Goal: Task Accomplishment & Management: Manage account settings

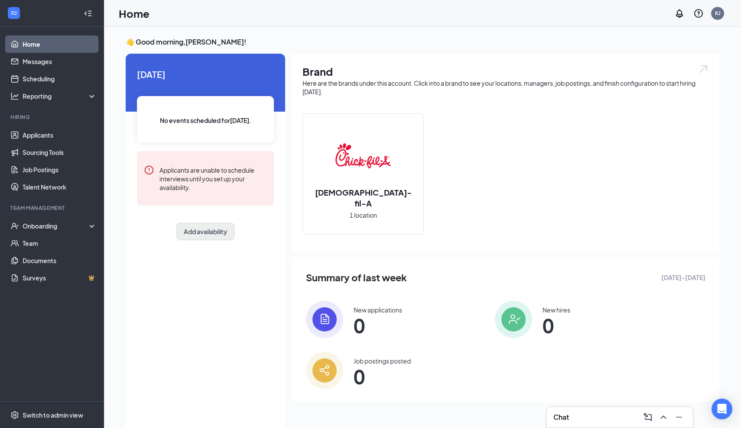
click at [195, 236] on button "Add availability" at bounding box center [205, 231] width 58 height 17
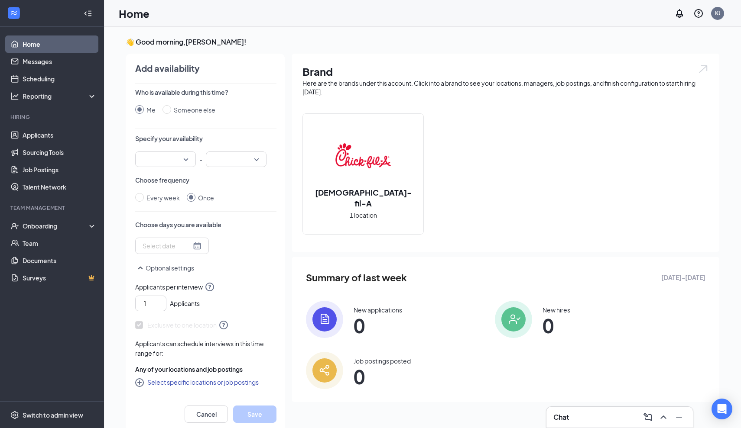
scroll to position [3, 0]
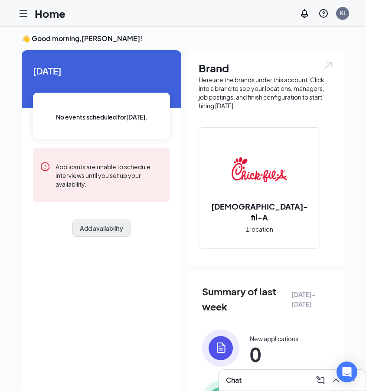
click at [99, 231] on button "Add availability" at bounding box center [101, 228] width 58 height 17
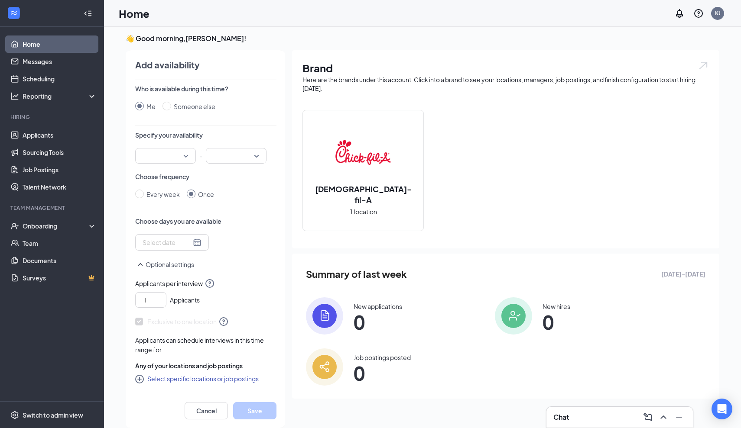
click at [186, 157] on div at bounding box center [165, 156] width 61 height 16
click at [168, 198] on span "09:00 AM" at bounding box center [155, 199] width 26 height 10
click at [246, 156] on input "search" at bounding box center [233, 156] width 44 height 15
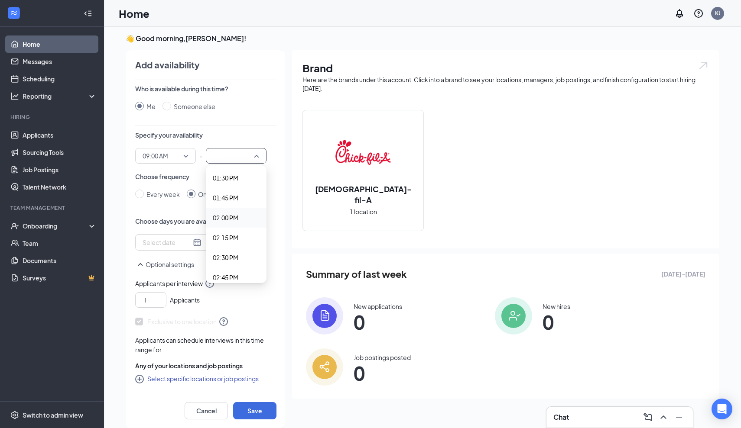
click at [230, 220] on span "02:00 PM" at bounding box center [226, 218] width 26 height 10
click at [198, 244] on div at bounding box center [171, 243] width 59 height 10
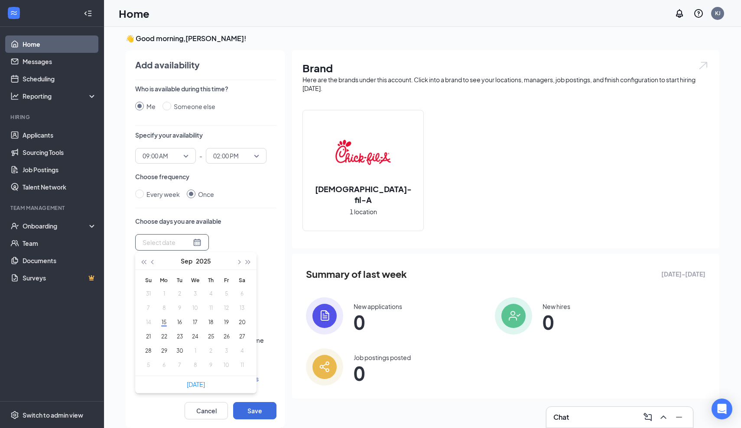
type input "[DATE]"
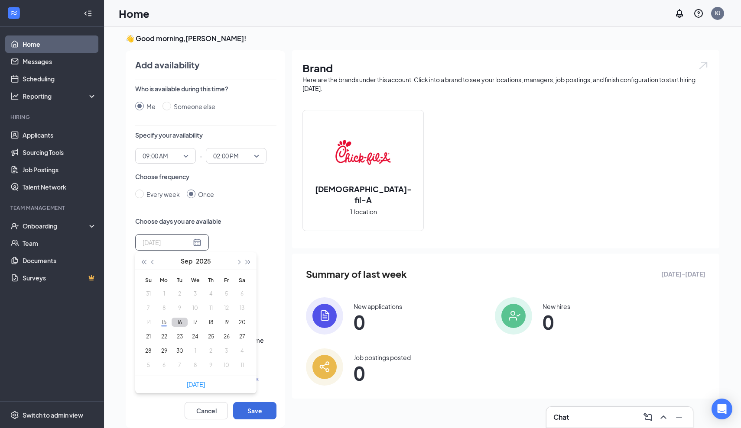
click at [181, 324] on button "16" at bounding box center [180, 322] width 16 height 9
click at [194, 326] on button "17" at bounding box center [195, 322] width 16 height 9
click at [224, 322] on button "19" at bounding box center [226, 322] width 16 height 9
click at [198, 325] on button "17" at bounding box center [195, 322] width 16 height 9
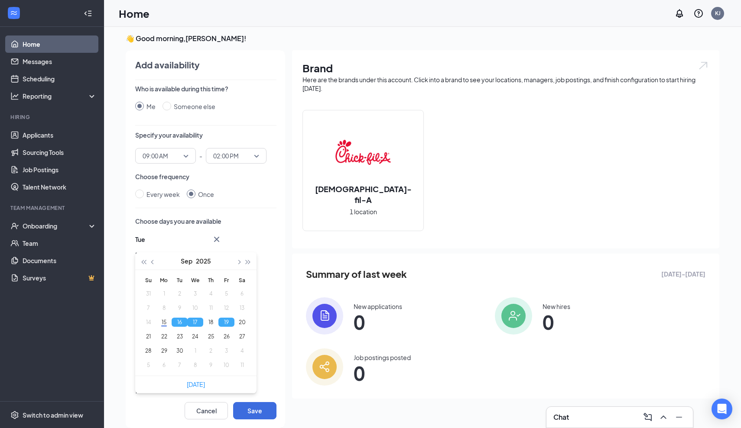
click at [179, 324] on button "16" at bounding box center [180, 322] width 16 height 9
click at [194, 323] on button "17" at bounding box center [195, 322] width 16 height 9
click at [196, 322] on button "17" at bounding box center [195, 322] width 16 height 9
click at [230, 324] on button "19" at bounding box center [226, 322] width 16 height 9
click at [210, 325] on button "18" at bounding box center [211, 322] width 16 height 9
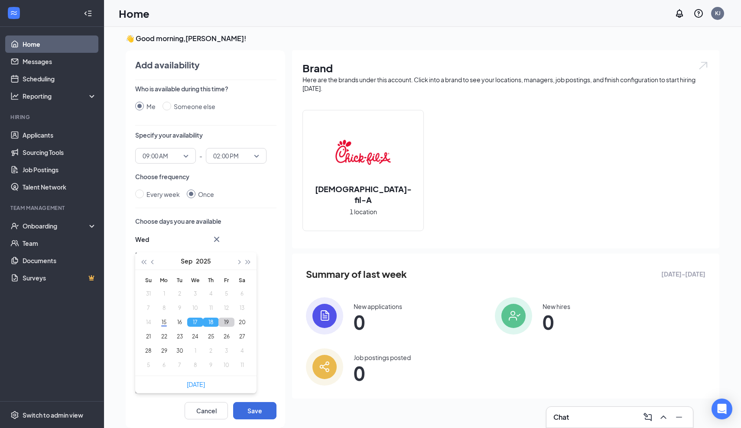
click at [222, 325] on button "19" at bounding box center [226, 322] width 16 height 9
type input "[DATE]"
click at [247, 412] on button "Save" at bounding box center [254, 410] width 43 height 17
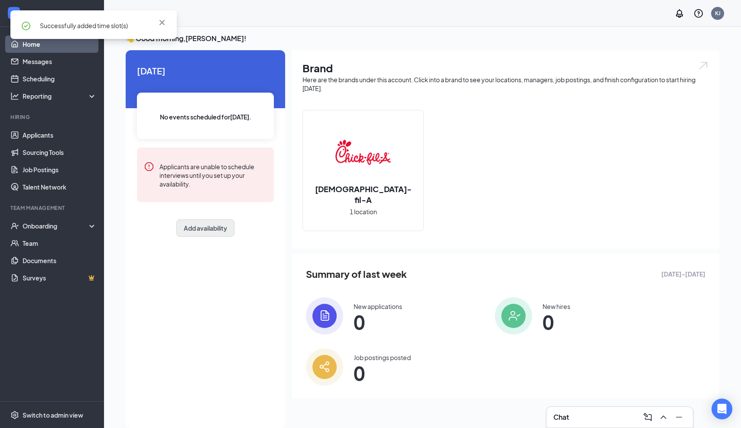
click at [198, 228] on button "Add availability" at bounding box center [205, 228] width 58 height 17
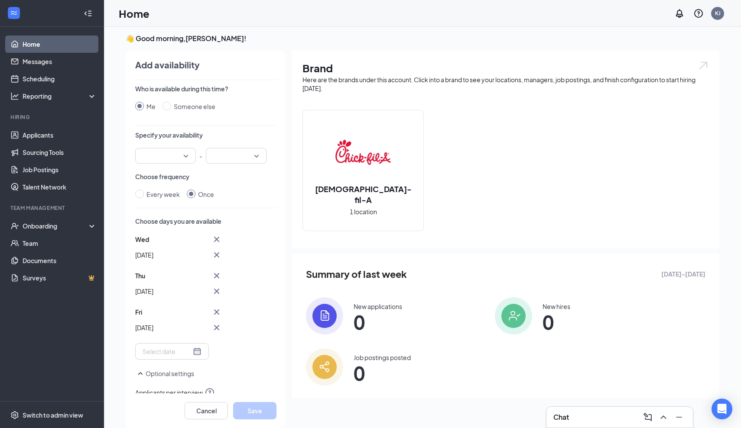
scroll to position [0, 0]
click at [189, 155] on div at bounding box center [165, 156] width 61 height 16
click at [172, 199] on span "09:00 AM" at bounding box center [165, 199] width 47 height 10
click at [229, 163] on input "search" at bounding box center [233, 156] width 44 height 15
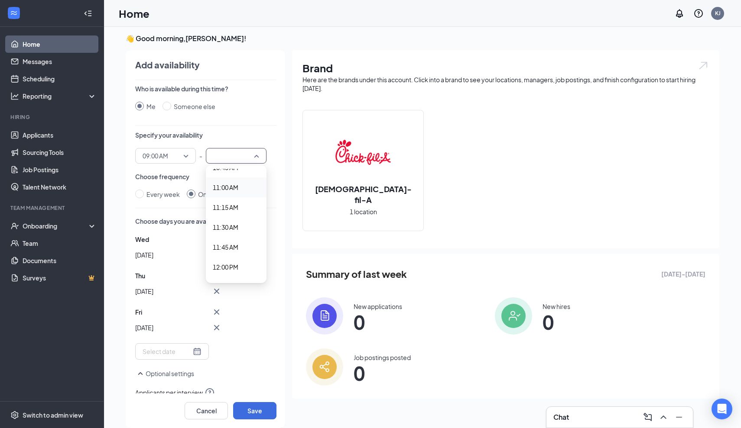
click at [234, 187] on span "11:00 AM" at bounding box center [226, 188] width 26 height 10
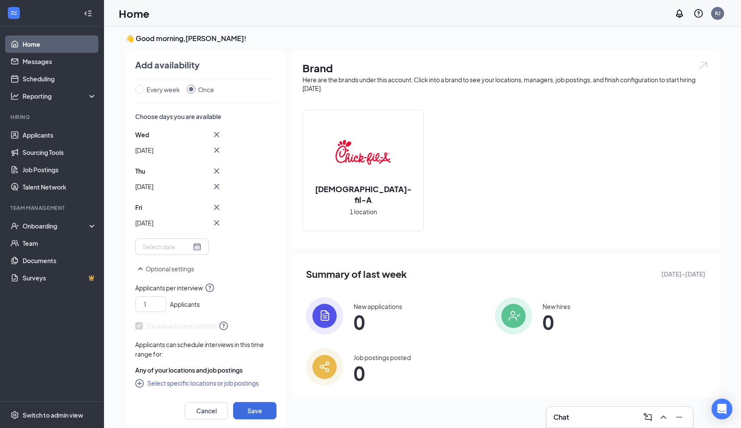
scroll to position [105, 0]
click at [155, 307] on input "1" at bounding box center [152, 304] width 27 height 13
click at [161, 302] on icon "up" at bounding box center [161, 302] width 5 height 6
type input "3"
click at [161, 302] on icon "up" at bounding box center [161, 302] width 5 height 6
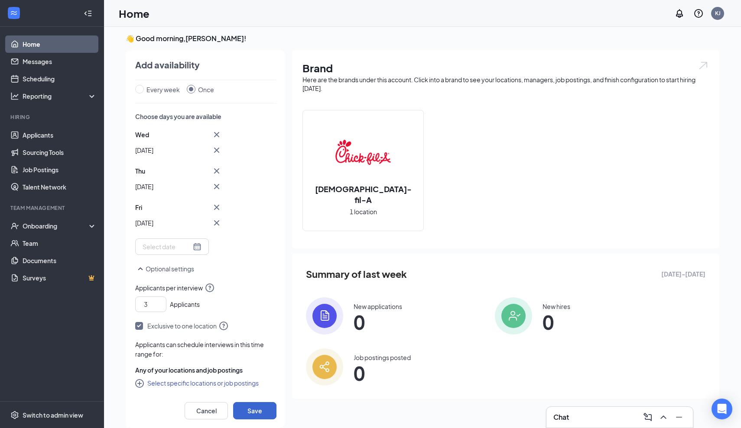
click at [255, 411] on button "Save" at bounding box center [254, 410] width 43 height 17
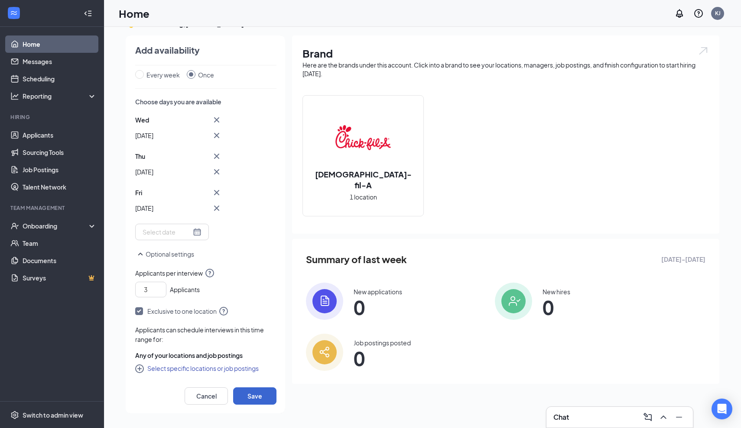
click at [249, 398] on button "Save" at bounding box center [254, 396] width 43 height 17
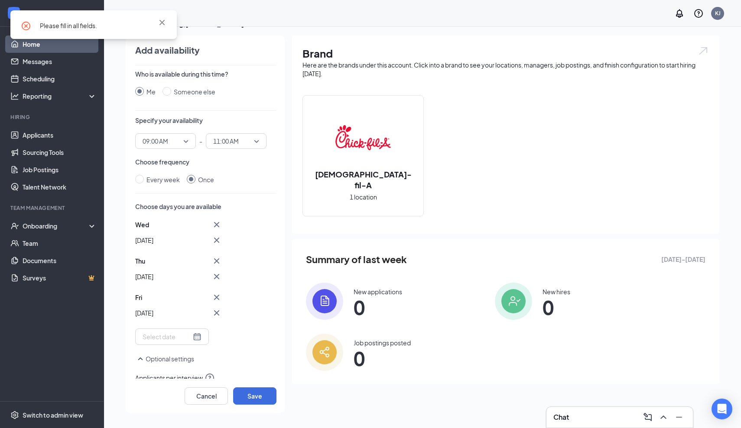
scroll to position [0, 0]
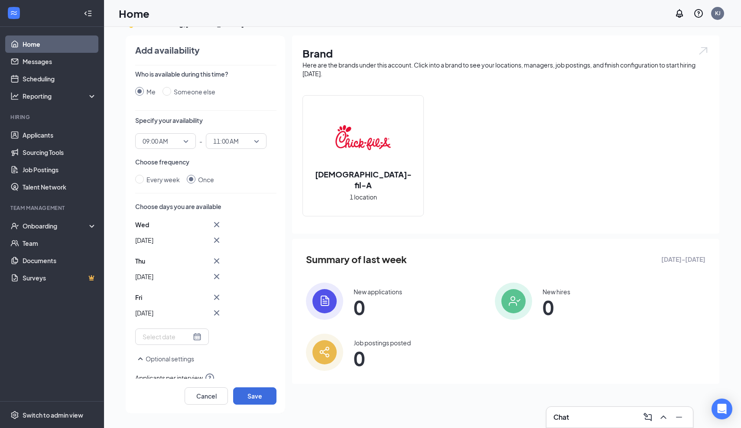
click at [167, 359] on button "Optional settings" at bounding box center [164, 359] width 59 height 10
click at [150, 361] on button "Optional settings" at bounding box center [164, 359] width 59 height 10
click at [140, 183] on span at bounding box center [139, 179] width 9 height 9
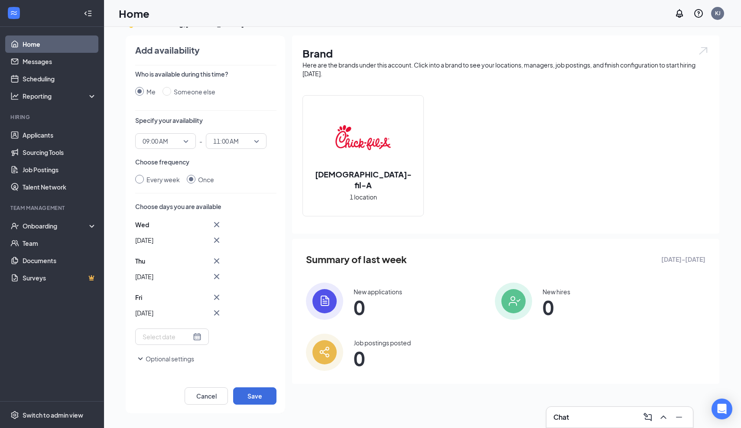
click at [140, 183] on input "Every week" at bounding box center [139, 179] width 9 height 9
radio input "true"
radio input "false"
click at [140, 183] on span at bounding box center [139, 179] width 9 height 9
click at [140, 183] on input "Every week" at bounding box center [139, 179] width 9 height 9
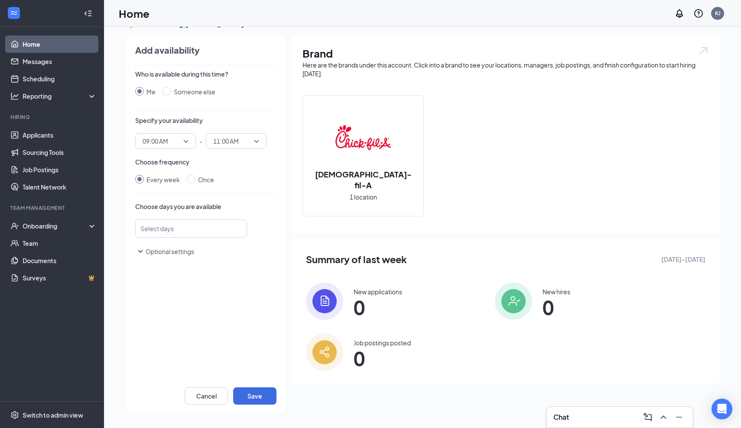
click at [183, 223] on div at bounding box center [186, 229] width 89 height 14
click at [160, 314] on span "[DATE]" at bounding box center [151, 313] width 18 height 10
click at [184, 335] on span "[DATE]" at bounding box center [191, 334] width 98 height 10
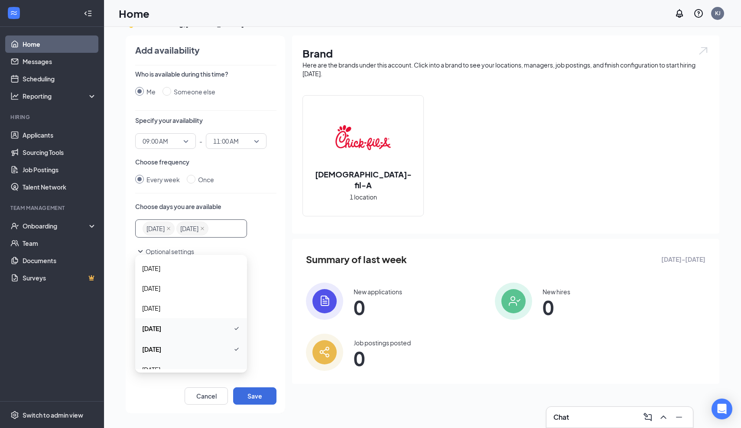
click at [174, 366] on span "[DATE]" at bounding box center [191, 370] width 98 height 10
click at [259, 401] on button "Save" at bounding box center [254, 396] width 43 height 17
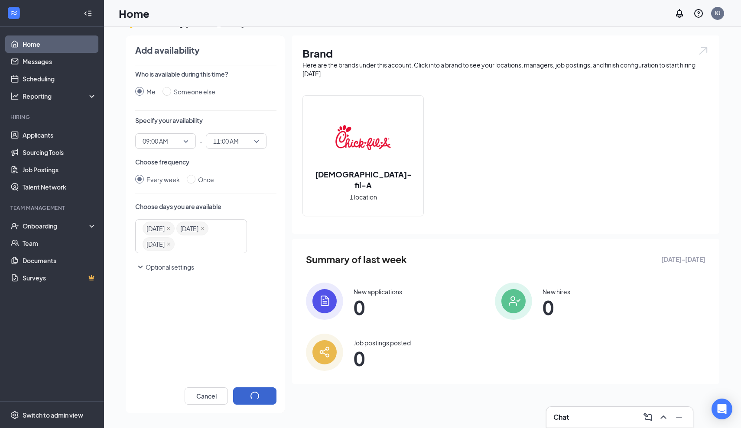
radio input "false"
radio input "true"
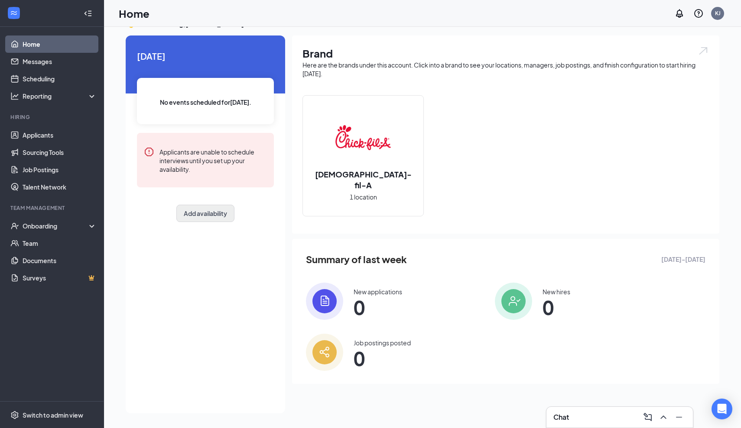
click at [188, 212] on button "Add availability" at bounding box center [205, 213] width 58 height 17
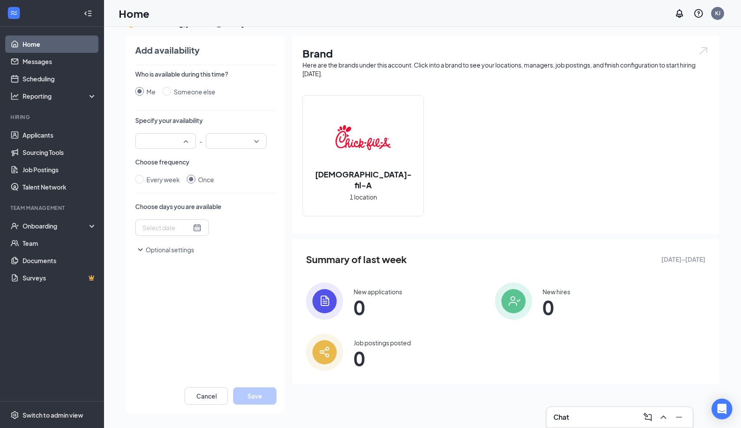
click at [188, 139] on div at bounding box center [165, 141] width 61 height 16
click at [176, 186] on span "09:00 AM" at bounding box center [165, 184] width 47 height 10
click at [255, 143] on div at bounding box center [236, 141] width 61 height 16
click at [240, 175] on span "11:00 AM" at bounding box center [236, 173] width 47 height 10
click at [196, 229] on div at bounding box center [171, 228] width 59 height 10
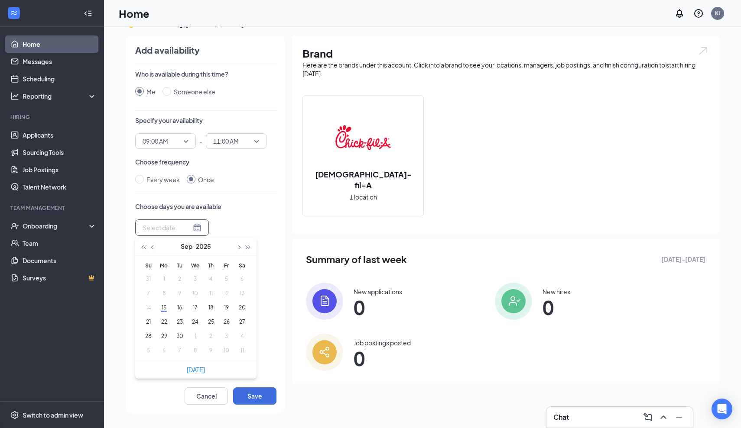
click at [241, 195] on div "Who is available during this time? Me Someone else Specify your availability 09…" at bounding box center [205, 224] width 141 height 309
click at [140, 179] on span at bounding box center [139, 179] width 9 height 9
click at [140, 179] on input "Every week" at bounding box center [139, 179] width 9 height 9
radio input "true"
click at [204, 232] on div at bounding box center [186, 229] width 89 height 14
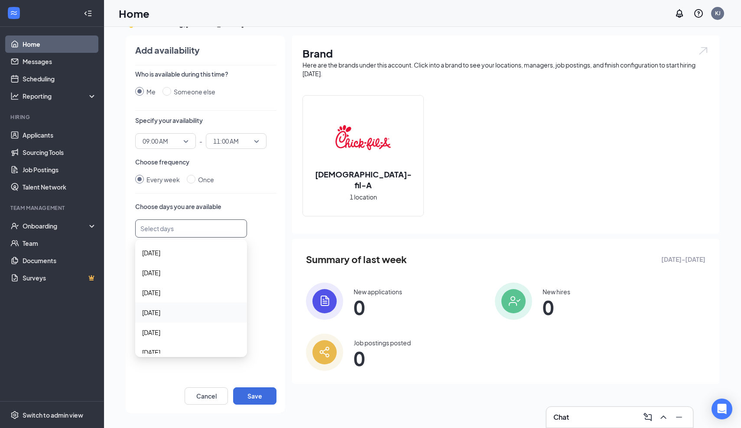
click at [188, 314] on span "[DATE]" at bounding box center [191, 313] width 98 height 10
click at [191, 183] on span at bounding box center [191, 179] width 9 height 9
click at [191, 183] on input "Once" at bounding box center [191, 179] width 9 height 9
radio input "true"
radio input "false"
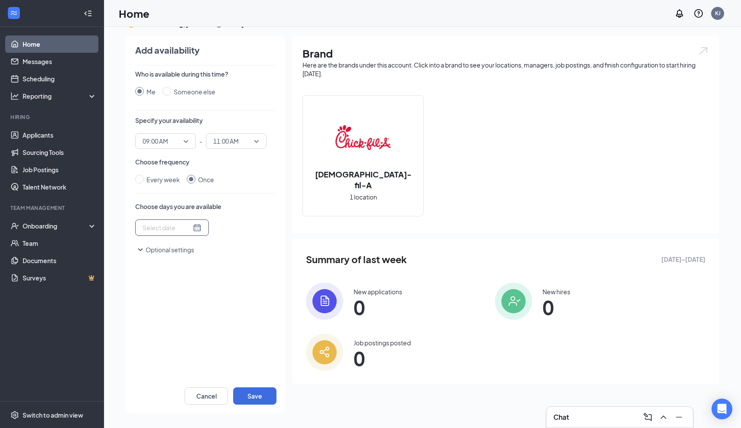
click at [195, 230] on div at bounding box center [171, 228] width 59 height 10
click at [193, 307] on button "17" at bounding box center [195, 307] width 16 height 9
click at [211, 307] on button "18" at bounding box center [211, 307] width 16 height 9
click at [225, 310] on button "19" at bounding box center [226, 307] width 16 height 9
type input "[DATE]"
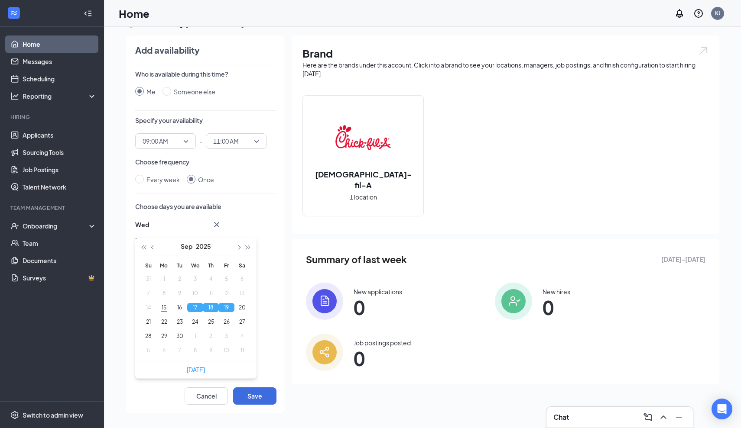
click at [262, 406] on div "Add availability Who is available during this time? Me Someone else Specify you…" at bounding box center [201, 225] width 167 height 378
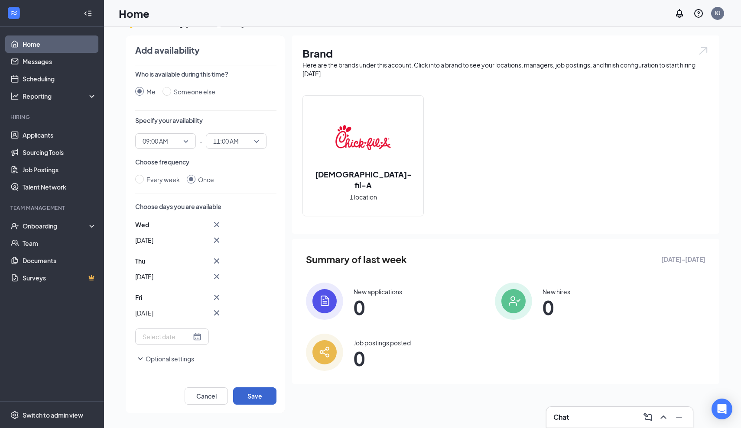
click at [243, 395] on button "Save" at bounding box center [254, 396] width 43 height 17
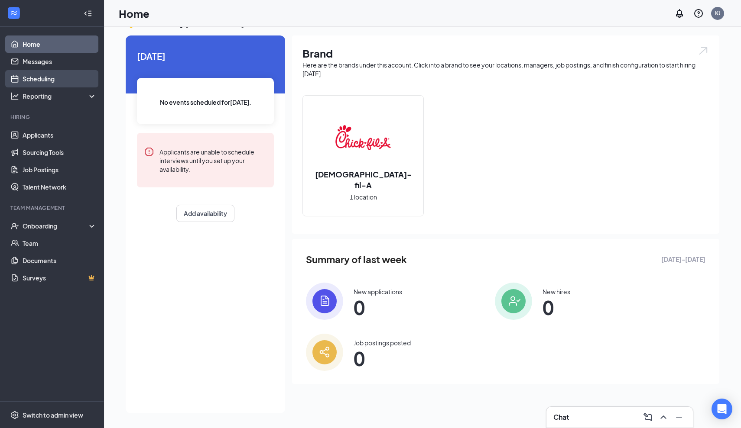
click at [64, 81] on link "Scheduling" at bounding box center [60, 78] width 74 height 17
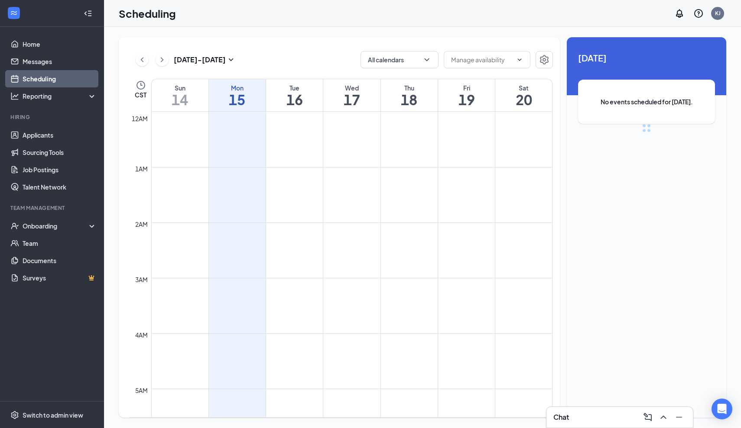
scroll to position [426, 0]
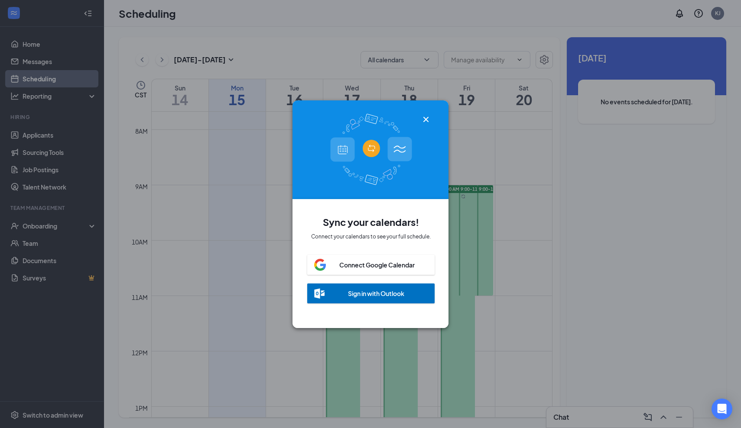
click at [430, 120] on icon "Cross" at bounding box center [426, 119] width 10 height 10
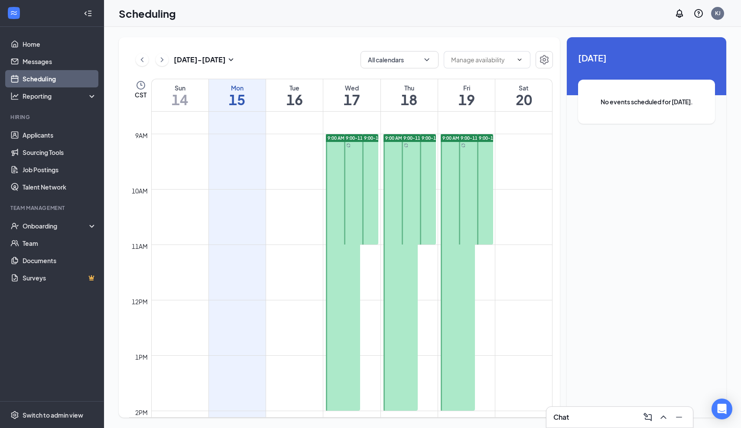
scroll to position [478, 0]
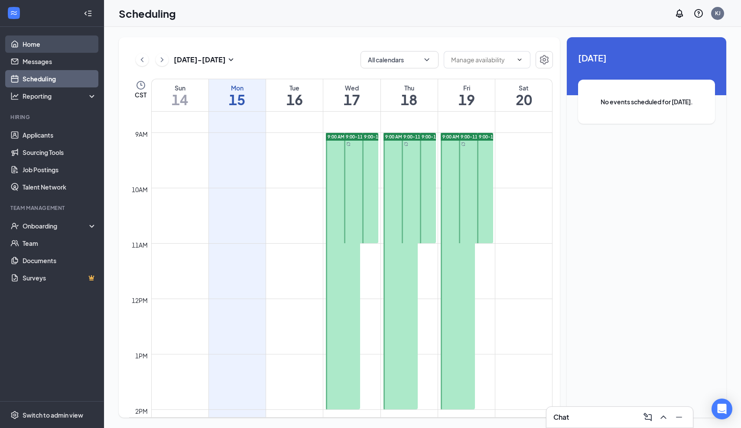
click at [33, 45] on link "Home" at bounding box center [60, 44] width 74 height 17
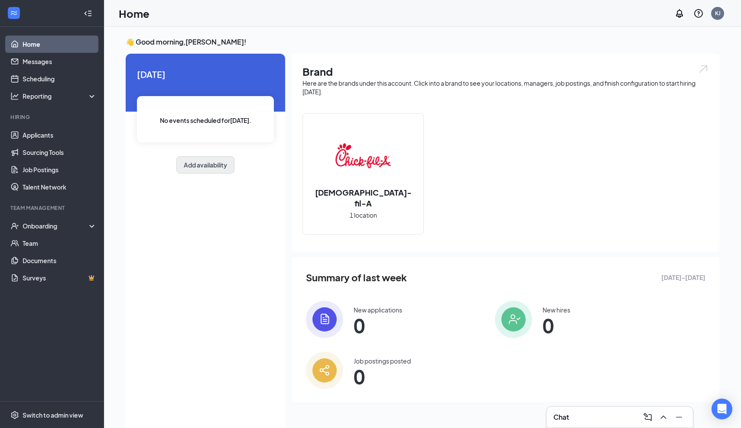
click at [202, 172] on button "Add availability" at bounding box center [205, 164] width 58 height 17
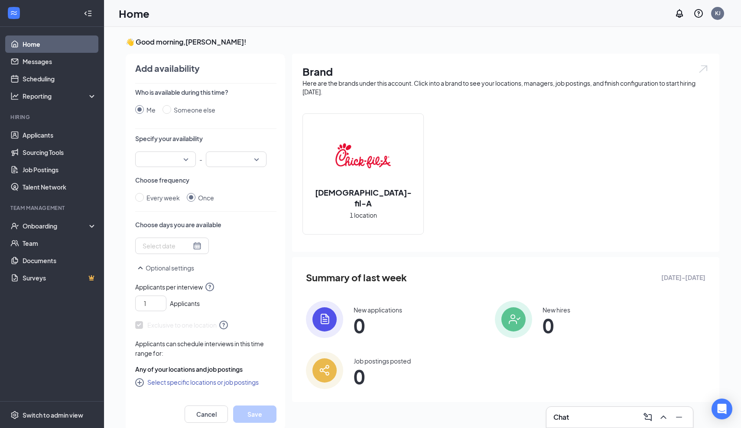
scroll to position [3, 0]
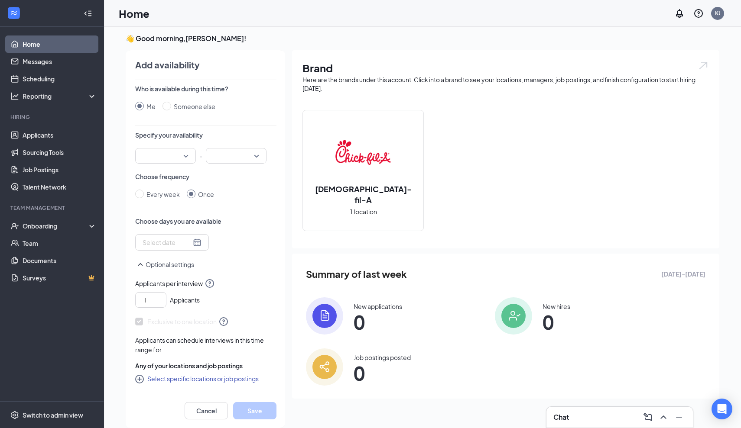
click at [188, 158] on div at bounding box center [165, 156] width 61 height 16
click at [168, 196] on span "02:00 PM" at bounding box center [155, 197] width 26 height 10
click at [226, 157] on input "search" at bounding box center [233, 156] width 44 height 15
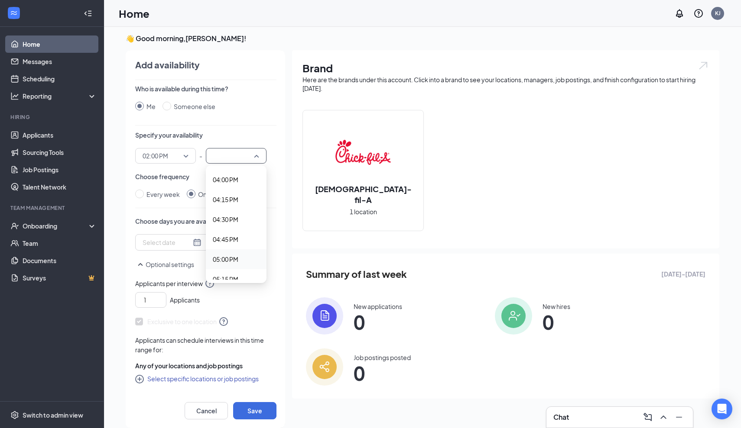
click at [239, 264] on span "05:00 PM" at bounding box center [236, 260] width 47 height 10
click at [196, 242] on div at bounding box center [171, 243] width 59 height 10
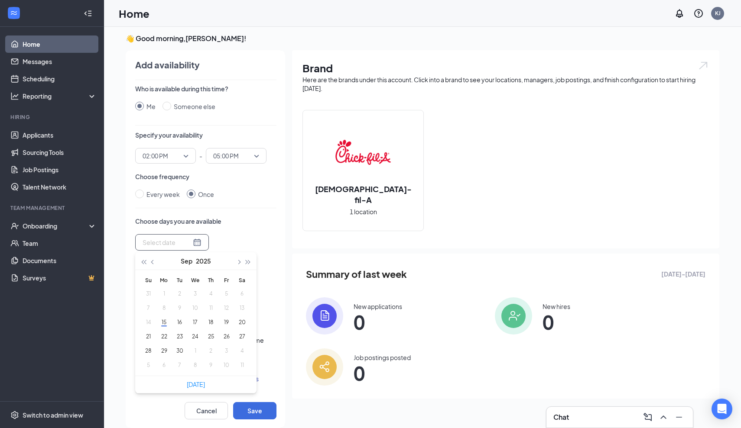
type input "[DATE]"
click at [195, 324] on button "17" at bounding box center [195, 322] width 16 height 9
click at [208, 325] on button "18" at bounding box center [211, 322] width 16 height 9
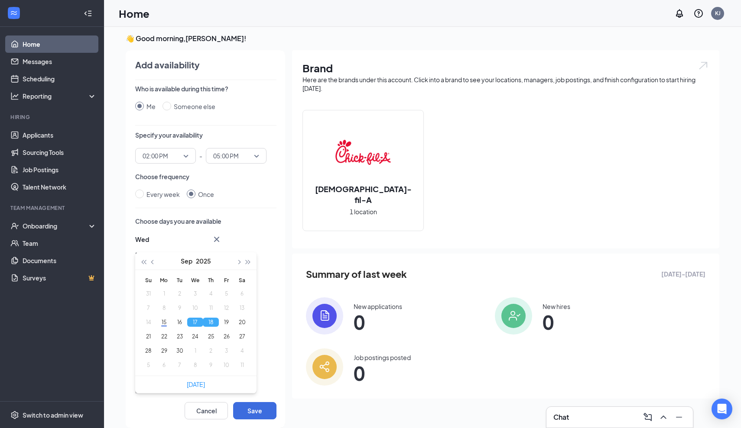
type input "[DATE]"
click at [249, 407] on button "Save" at bounding box center [254, 410] width 43 height 17
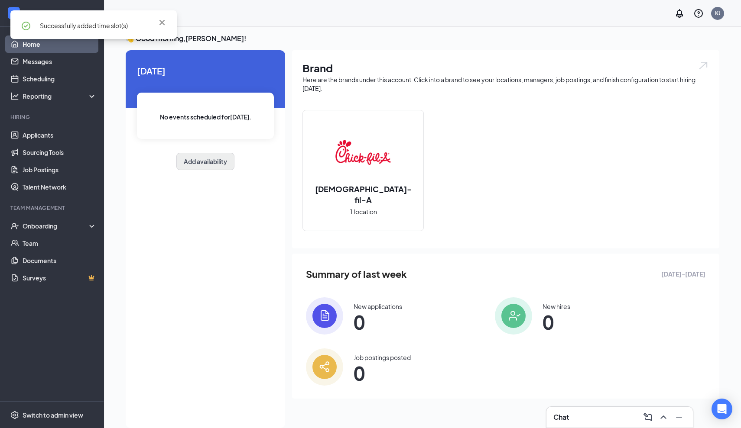
click at [202, 161] on button "Add availability" at bounding box center [205, 161] width 58 height 17
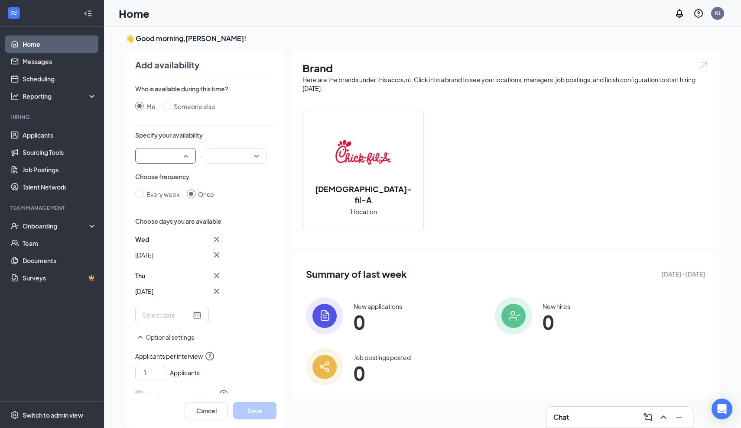
click at [184, 156] on input "search" at bounding box center [162, 156] width 44 height 15
click at [165, 200] on span "03:00 PM" at bounding box center [155, 200] width 26 height 10
click at [220, 158] on input "search" at bounding box center [233, 156] width 44 height 15
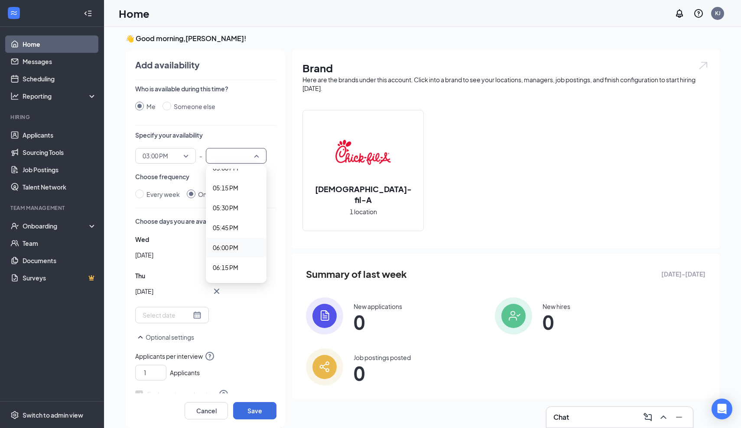
click at [231, 247] on span "06:00 PM" at bounding box center [226, 248] width 26 height 10
click at [196, 317] on div at bounding box center [171, 316] width 59 height 10
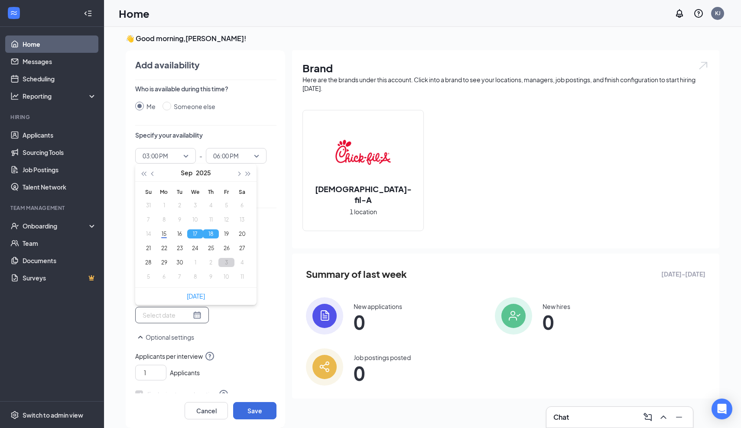
type input "[DATE]"
click at [224, 232] on button "19" at bounding box center [226, 234] width 16 height 9
click at [194, 234] on button "17" at bounding box center [195, 234] width 16 height 9
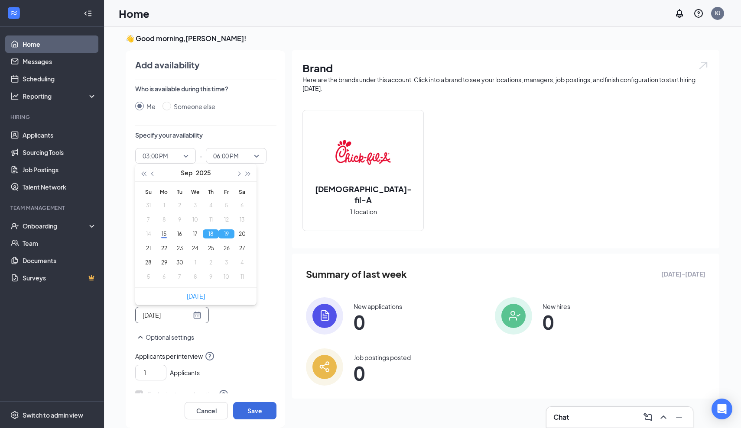
type input "[DATE]"
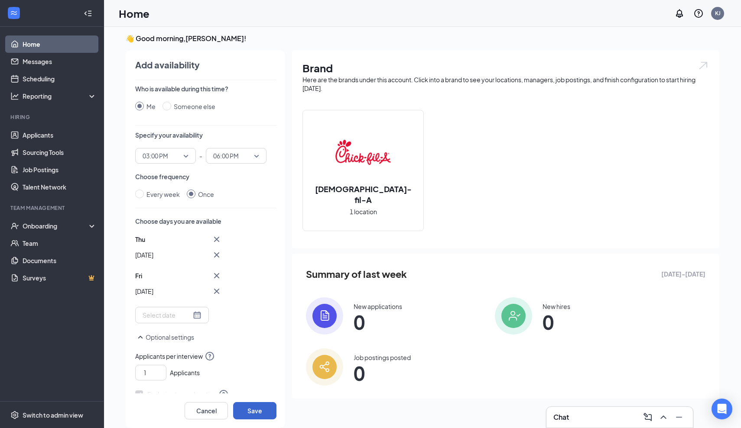
click at [259, 407] on button "Save" at bounding box center [254, 410] width 43 height 17
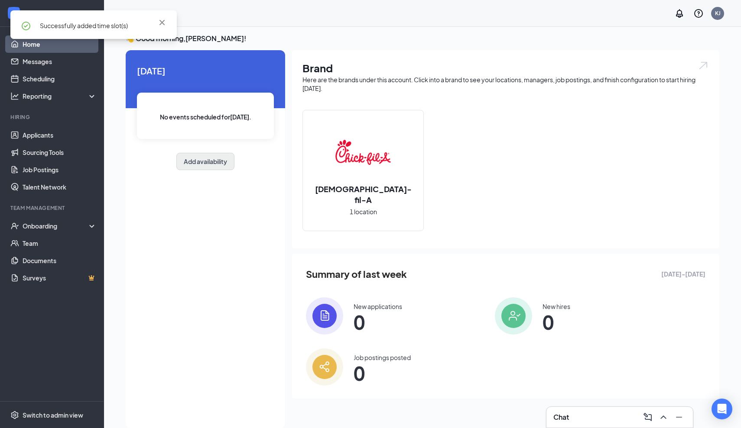
click at [215, 165] on button "Add availability" at bounding box center [205, 161] width 58 height 17
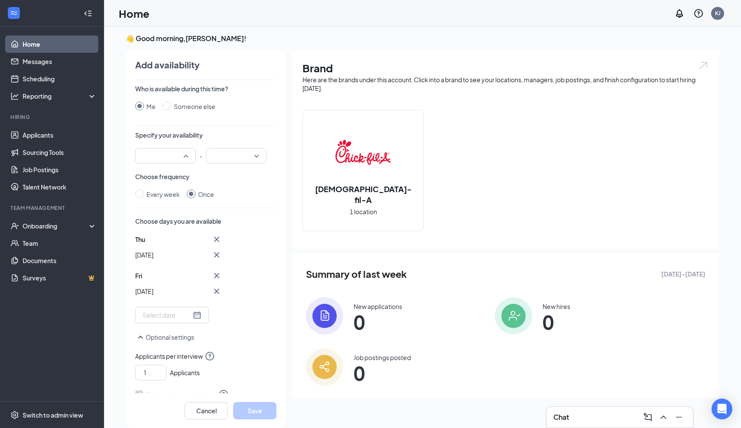
click at [189, 155] on div at bounding box center [165, 156] width 61 height 16
click at [174, 183] on span "10:00 AM" at bounding box center [165, 185] width 47 height 10
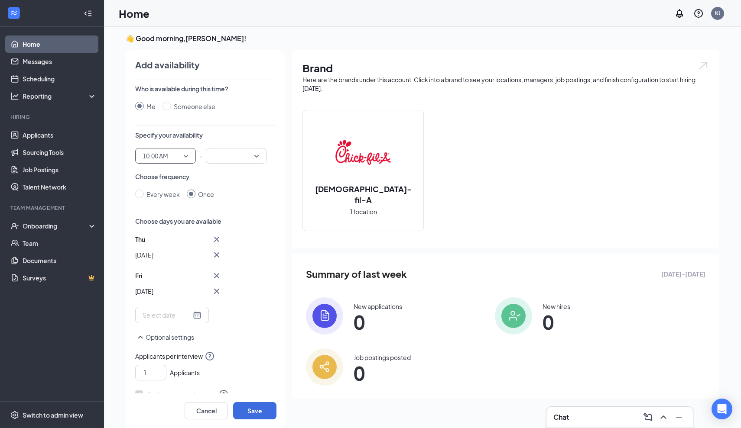
click at [242, 155] on input "search" at bounding box center [233, 156] width 44 height 15
click at [234, 192] on span "03:00 PM" at bounding box center [226, 189] width 26 height 10
click at [195, 316] on div at bounding box center [171, 316] width 59 height 10
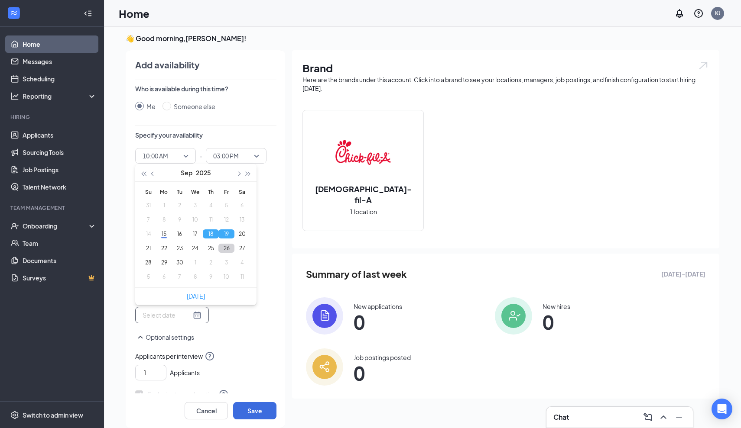
type input "[DATE]"
click at [241, 235] on button "20" at bounding box center [242, 234] width 16 height 9
click at [224, 236] on button "19" at bounding box center [226, 234] width 16 height 9
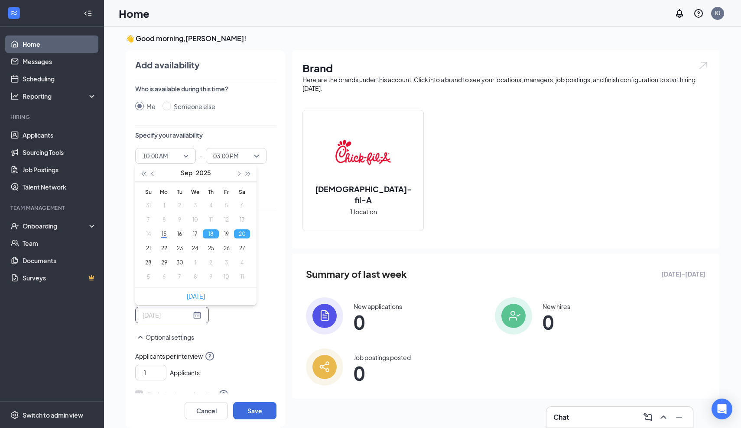
click at [215, 235] on button "18" at bounding box center [211, 234] width 16 height 9
type input "[DATE]"
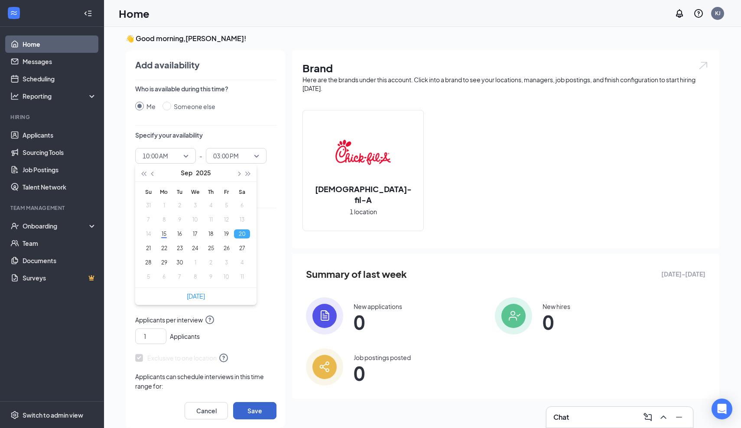
click at [259, 417] on button "Save" at bounding box center [254, 410] width 43 height 17
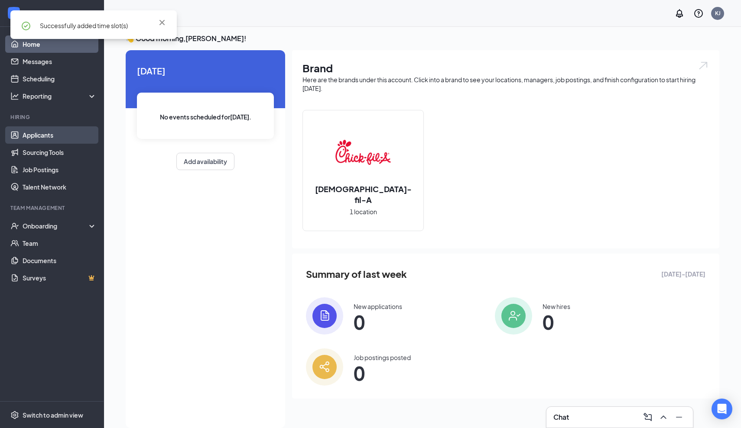
click at [61, 136] on link "Applicants" at bounding box center [60, 134] width 74 height 17
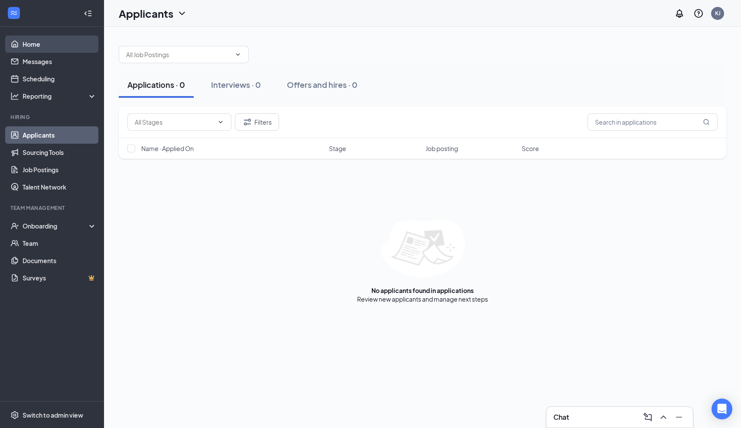
click at [42, 45] on link "Home" at bounding box center [60, 44] width 74 height 17
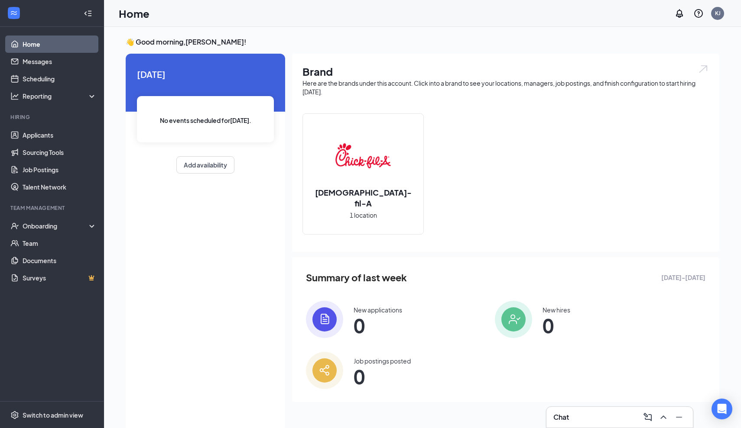
click at [89, 13] on icon "Collapse" at bounding box center [89, 13] width 3 height 6
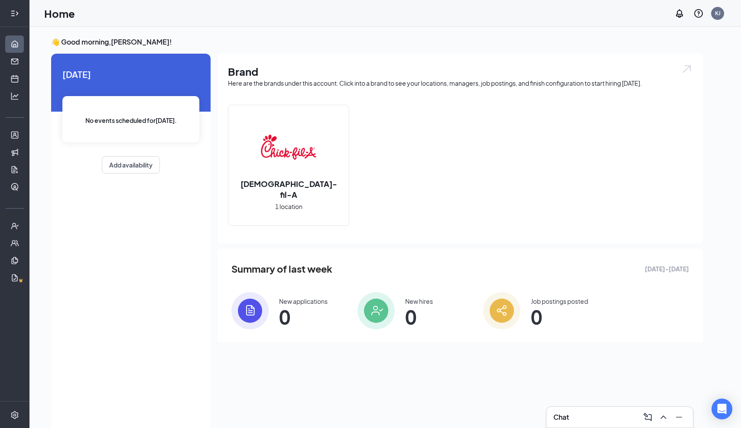
click at [13, 15] on icon "Expand" at bounding box center [14, 13] width 9 height 9
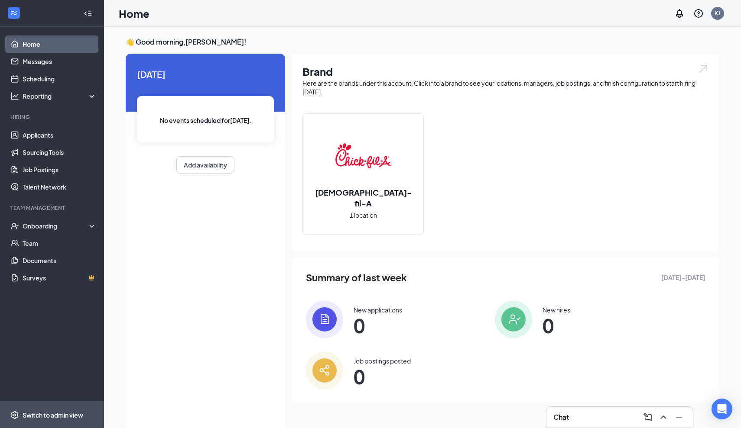
click at [55, 419] on div "Switch to admin view" at bounding box center [53, 415] width 61 height 9
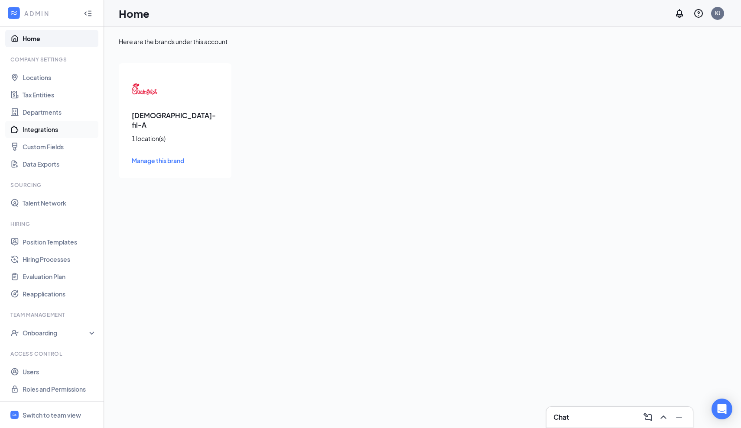
scroll to position [6, 0]
click at [83, 334] on div "Onboarding" at bounding box center [56, 333] width 67 height 9
click at [86, 14] on icon "Collapse" at bounding box center [85, 13] width 2 height 4
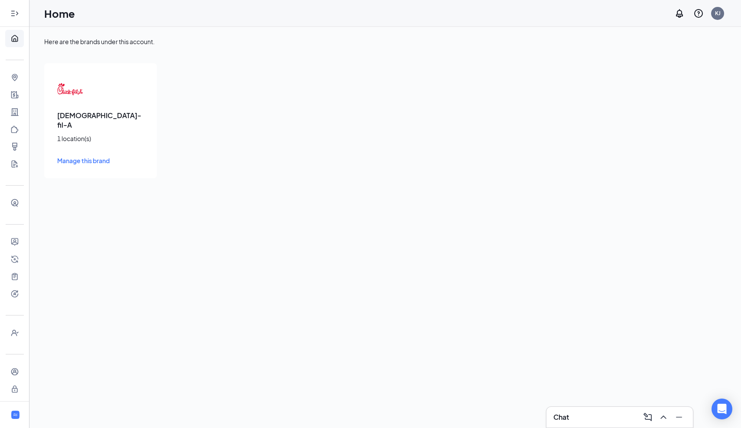
click at [14, 16] on icon "Expand" at bounding box center [14, 13] width 9 height 9
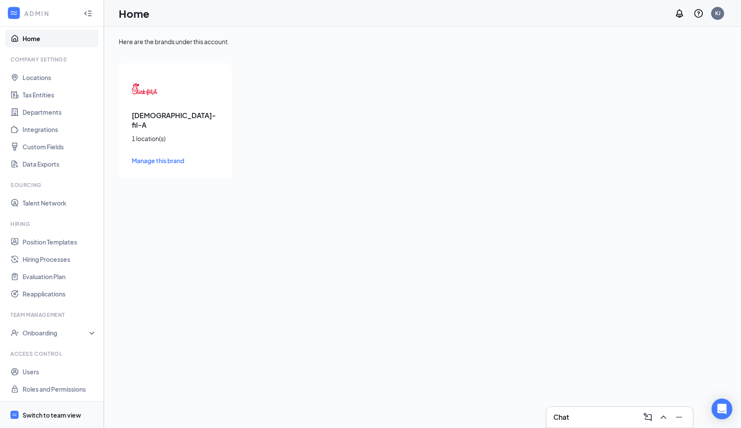
click at [39, 417] on div "Switch to team view" at bounding box center [52, 415] width 58 height 9
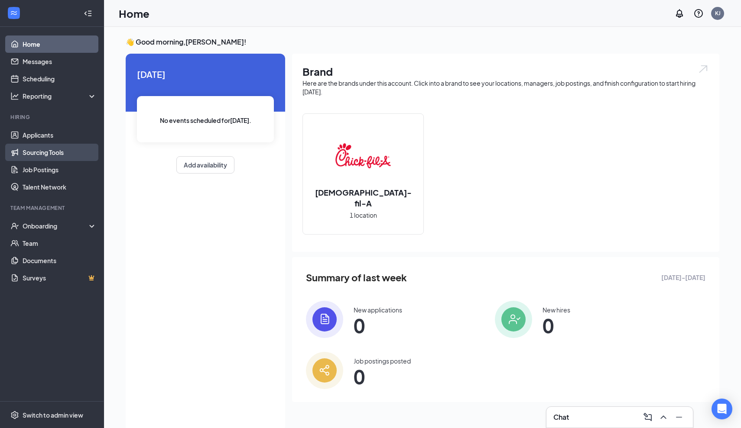
click at [64, 151] on link "Sourcing Tools" at bounding box center [60, 152] width 74 height 17
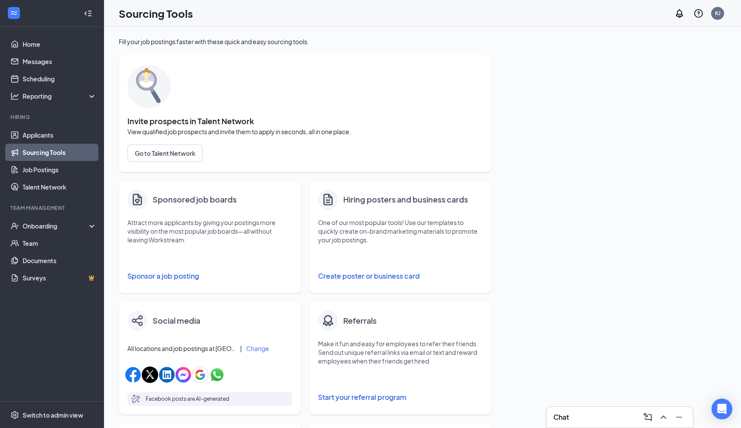
click at [359, 280] on button "Create poster or business card" at bounding box center [400, 276] width 165 height 17
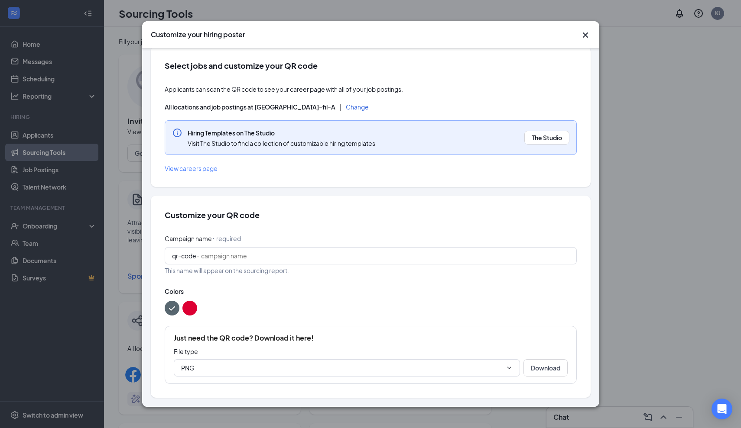
scroll to position [10, 0]
click at [505, 369] on icon "ChevronDown" at bounding box center [508, 368] width 7 height 7
click at [542, 366] on button "Download" at bounding box center [545, 368] width 44 height 17
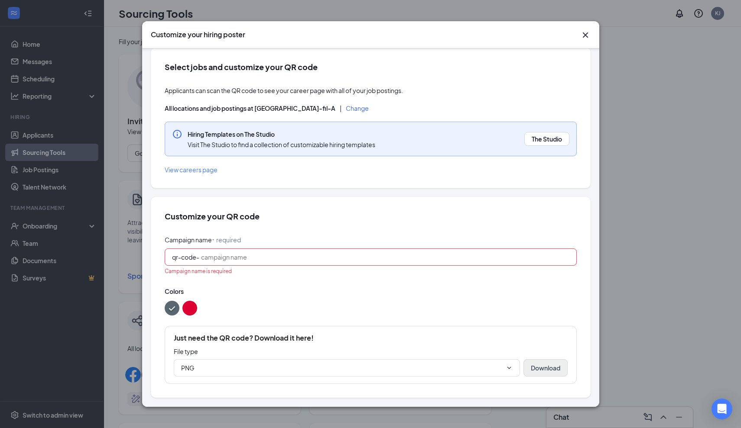
scroll to position [9, 0]
click at [292, 254] on input "Campaign name ⠂ required" at bounding box center [385, 258] width 368 height 10
click at [726, 207] on div "Customize your hiring poster Select jobs and customize your QR code Applicants …" at bounding box center [370, 214] width 741 height 428
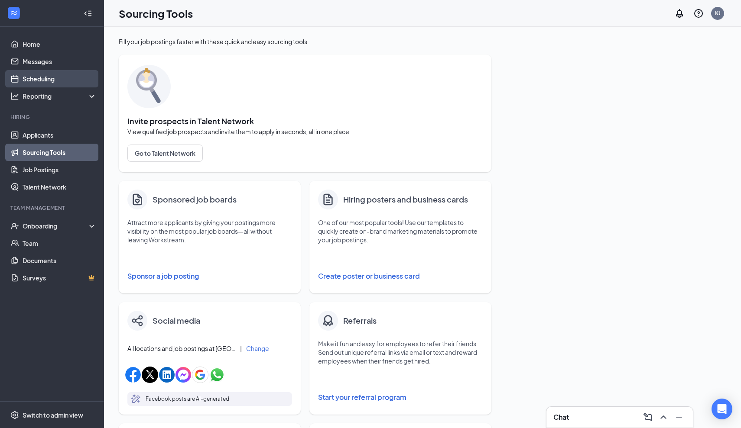
click at [39, 80] on link "Scheduling" at bounding box center [60, 78] width 74 height 17
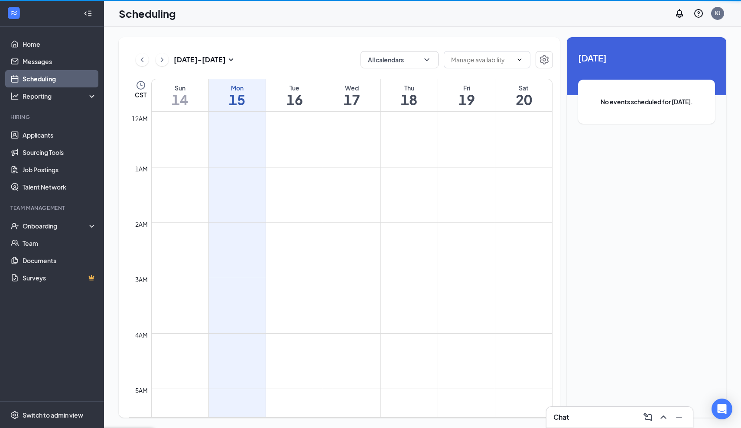
scroll to position [426, 0]
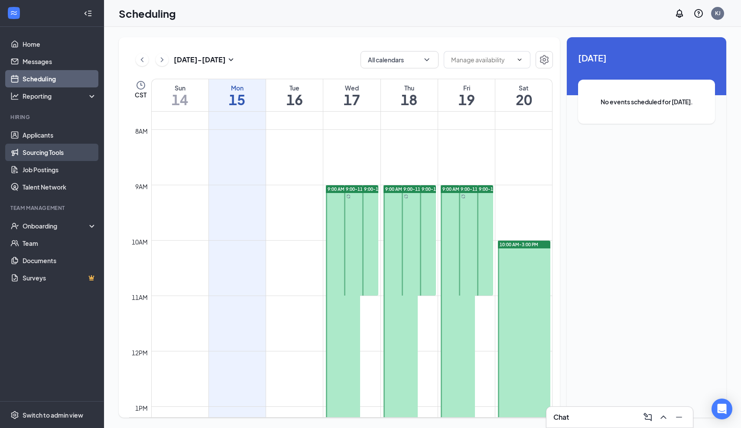
click at [52, 153] on link "Sourcing Tools" at bounding box center [60, 152] width 74 height 17
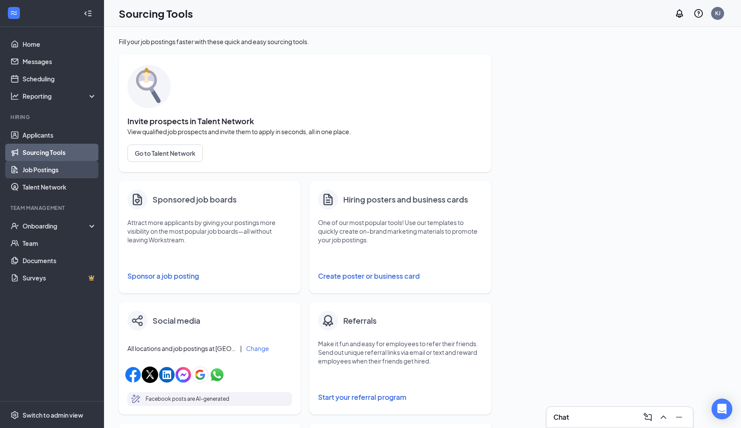
click at [45, 171] on link "Job Postings" at bounding box center [60, 169] width 74 height 17
